Goal: Task Accomplishment & Management: Manage account settings

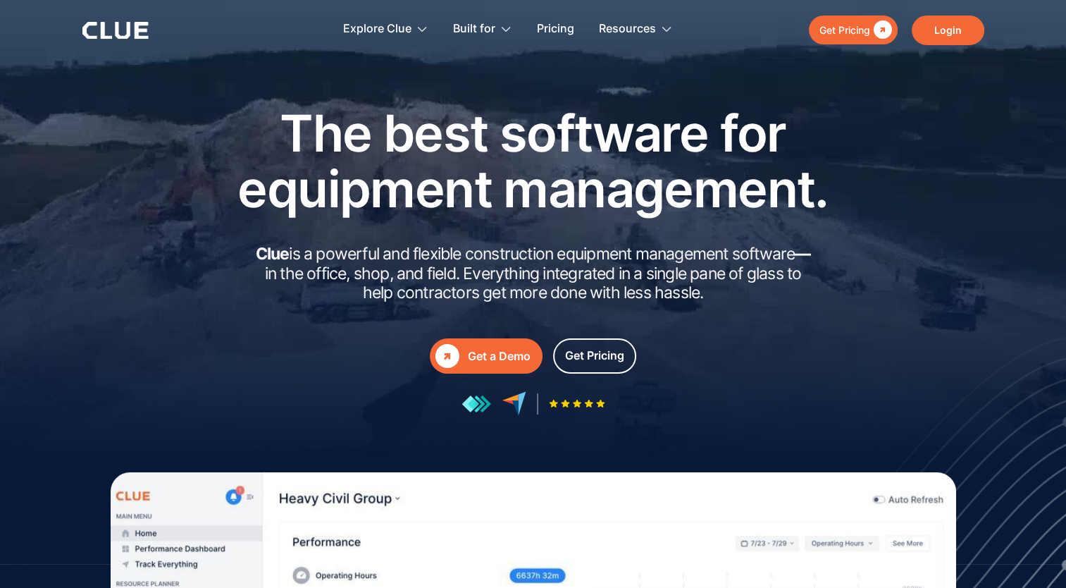
click at [944, 36] on link "Login" at bounding box center [948, 31] width 73 height 30
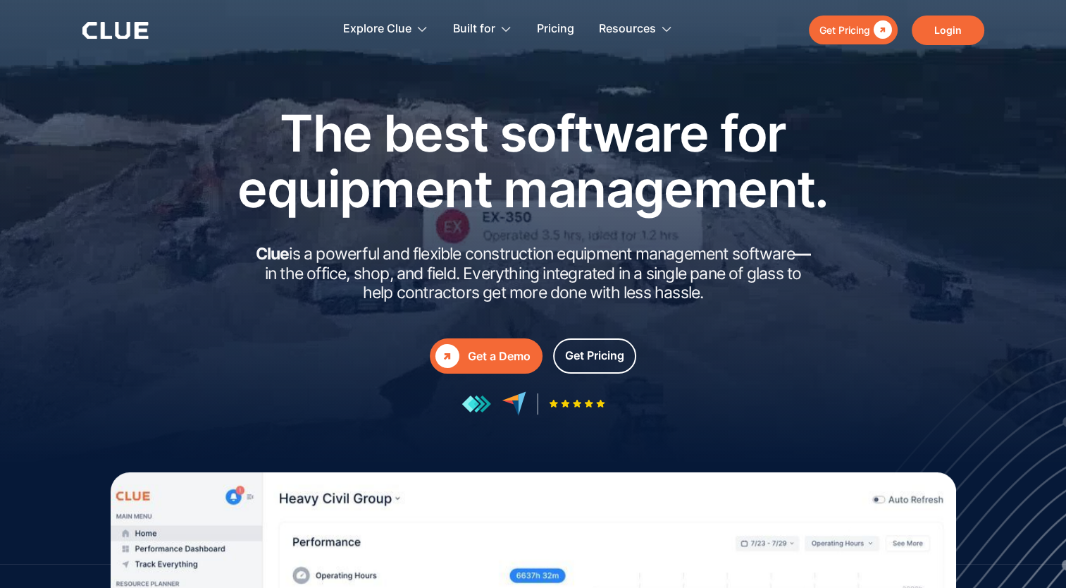
click at [944, 32] on link "Login" at bounding box center [948, 31] width 73 height 30
